Goal: Task Accomplishment & Management: Complete application form

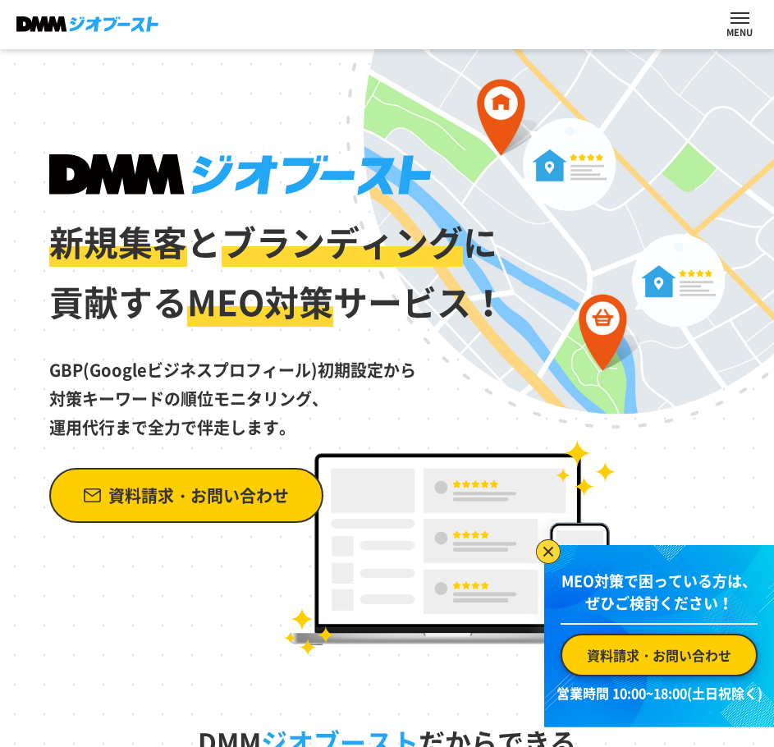
click at [256, 497] on span "資料請求・お問い合わせ" at bounding box center [198, 495] width 181 height 29
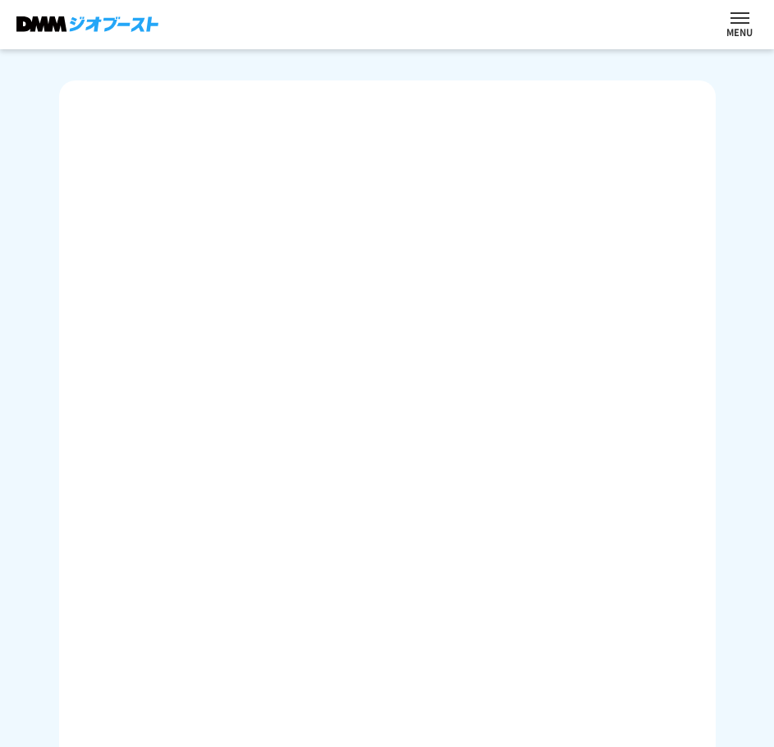
scroll to position [493, 0]
